Goal: Information Seeking & Learning: Understand process/instructions

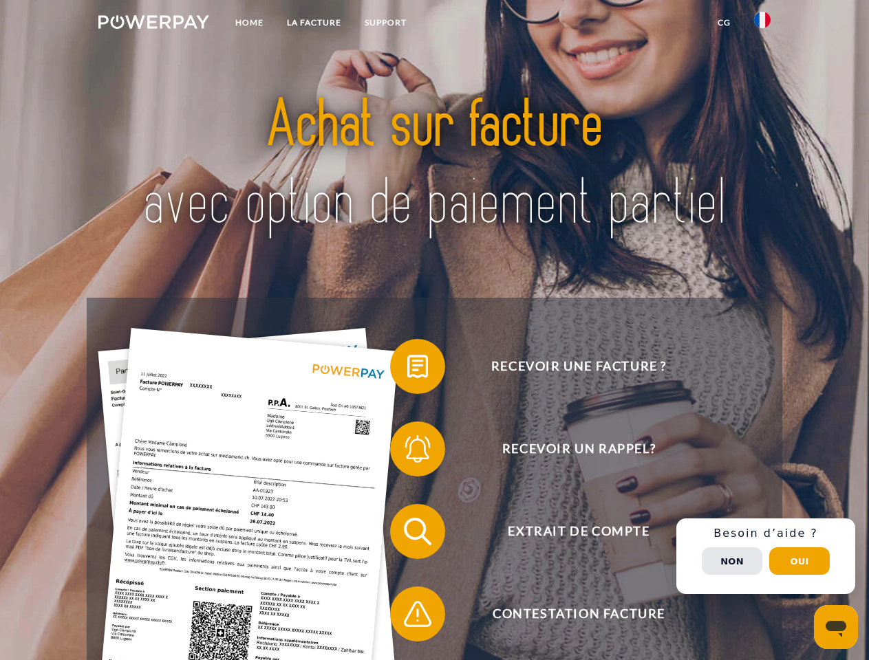
click at [153, 24] on img at bounding box center [153, 22] width 111 height 14
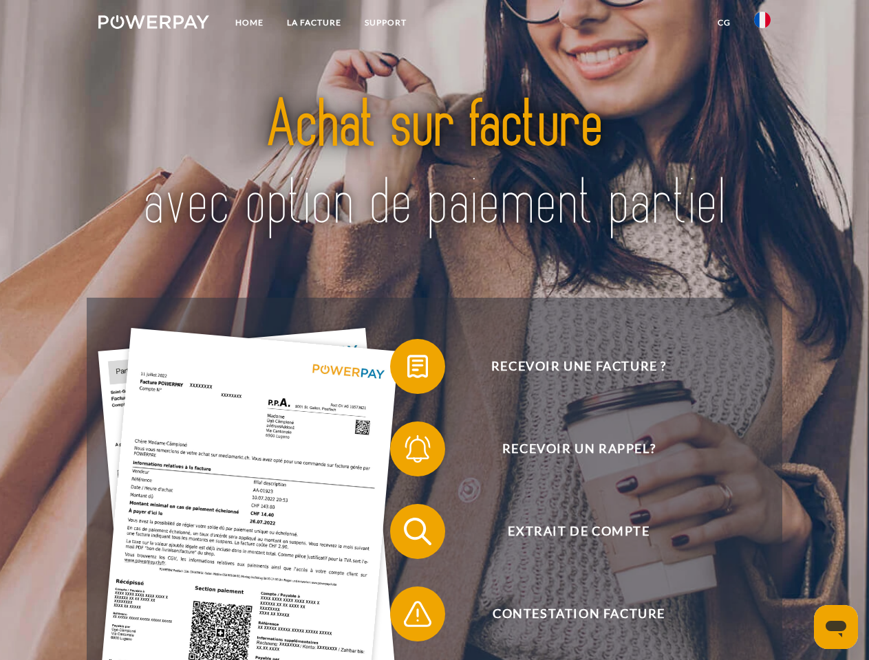
click at [762, 24] on img at bounding box center [762, 20] width 17 height 17
click at [724, 23] on link "CG" at bounding box center [724, 22] width 36 height 25
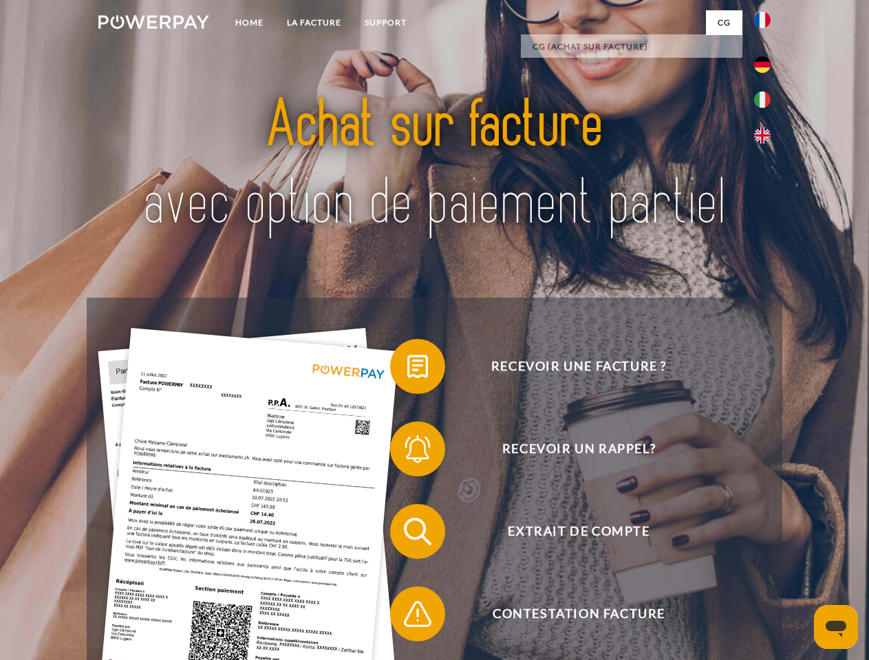
click at [407, 369] on span at bounding box center [397, 366] width 69 height 69
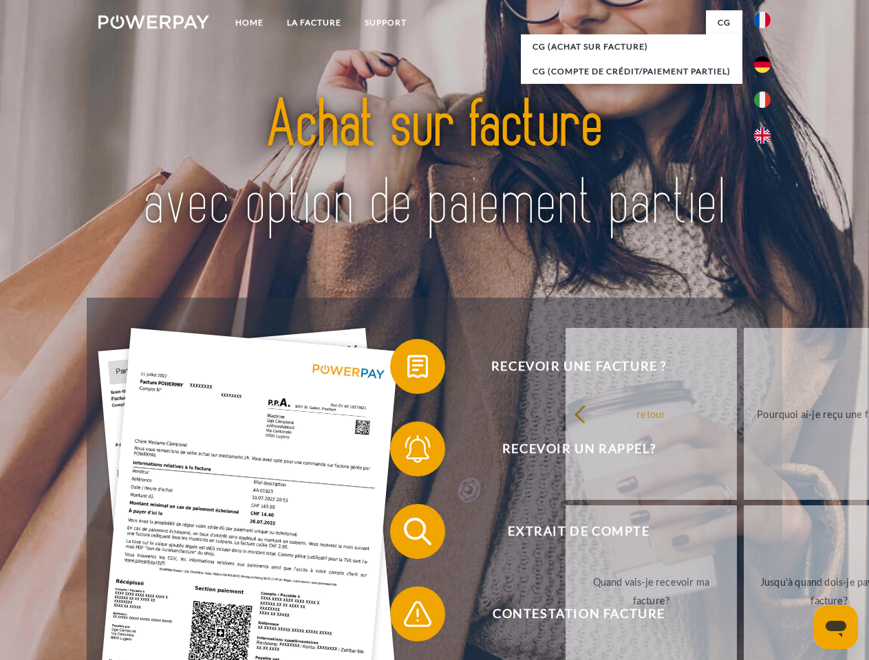
click at [407, 452] on div "Recevoir une facture ? Recevoir un rappel? Extrait de compte retour" at bounding box center [434, 573] width 695 height 550
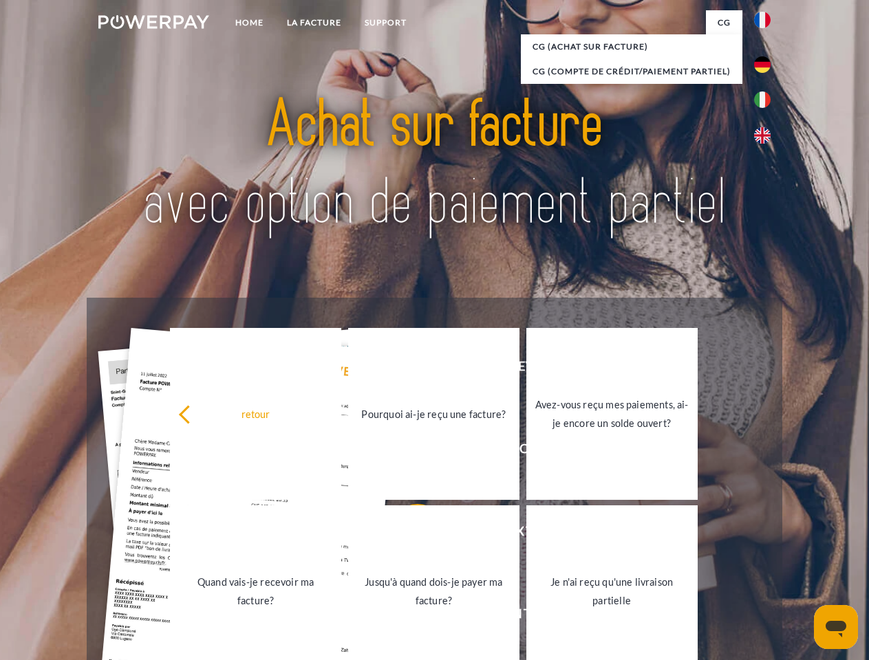
click at [407, 535] on link "Jusqu'à quand dois-je payer ma facture?" at bounding box center [433, 592] width 171 height 172
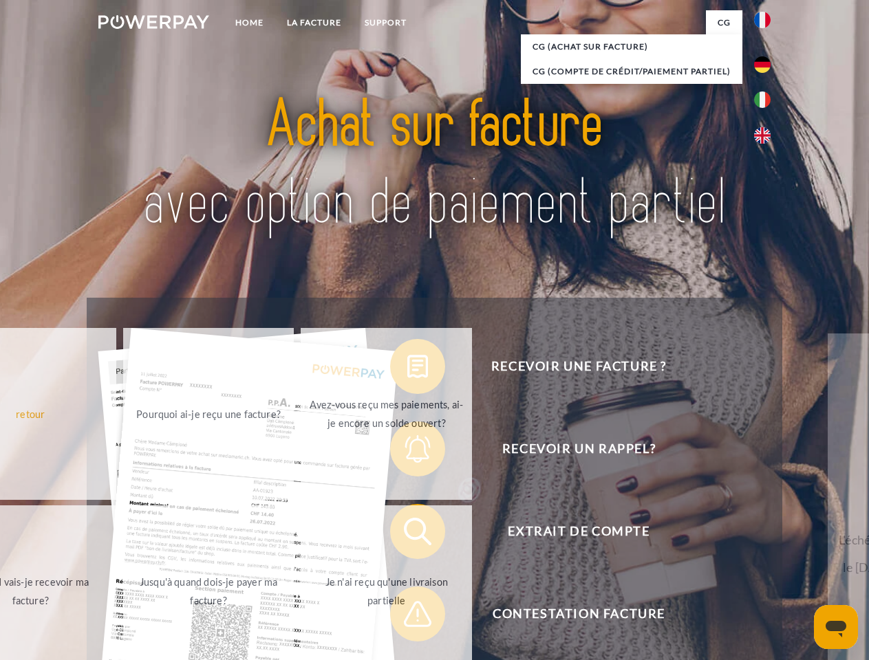
click at [407, 617] on span at bounding box center [397, 614] width 69 height 69
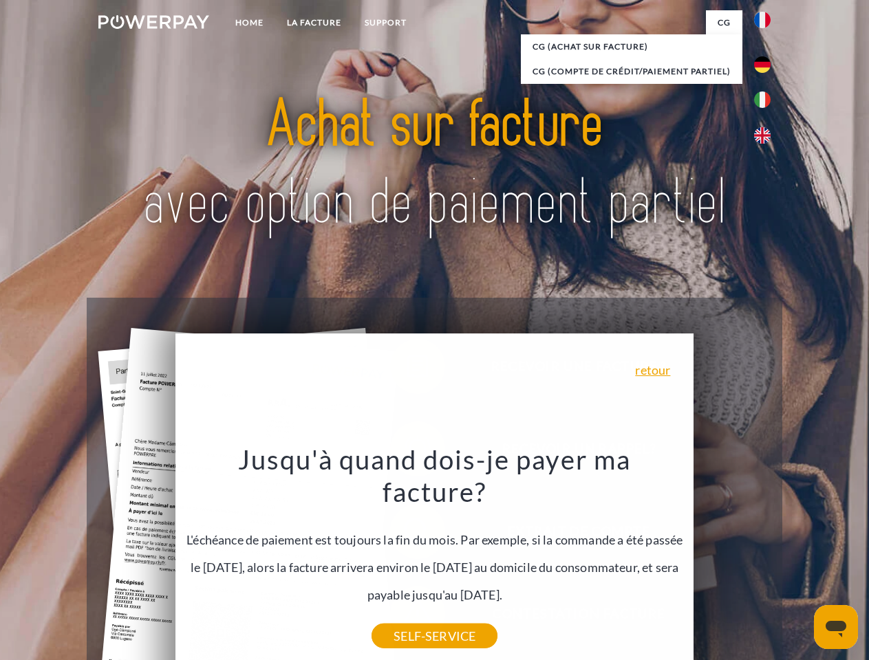
click at [766, 557] on div "Recevoir une facture ? Recevoir un rappel? Extrait de compte retour" at bounding box center [434, 573] width 695 height 550
click at [732, 559] on span "Extrait de compte" at bounding box center [578, 531] width 337 height 55
click at [799, 561] on header "Home LA FACTURE Support" at bounding box center [434, 475] width 869 height 950
